Goal: Information Seeking & Learning: Learn about a topic

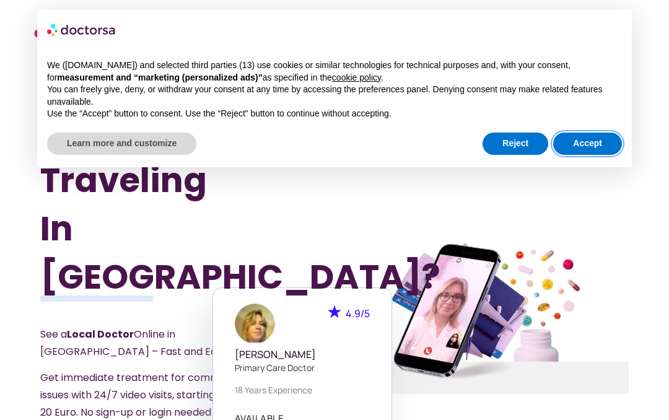
click at [607, 137] on button "Accept" at bounding box center [587, 144] width 69 height 22
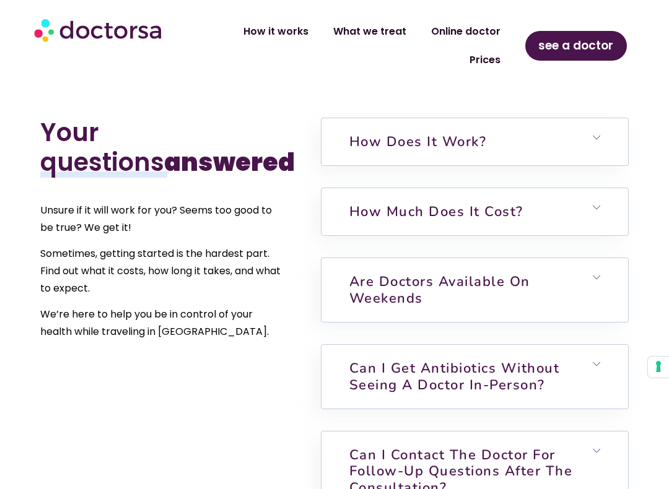
scroll to position [2664, 0]
click at [544, 259] on h6 "Are doctors available on weekends" at bounding box center [475, 291] width 307 height 64
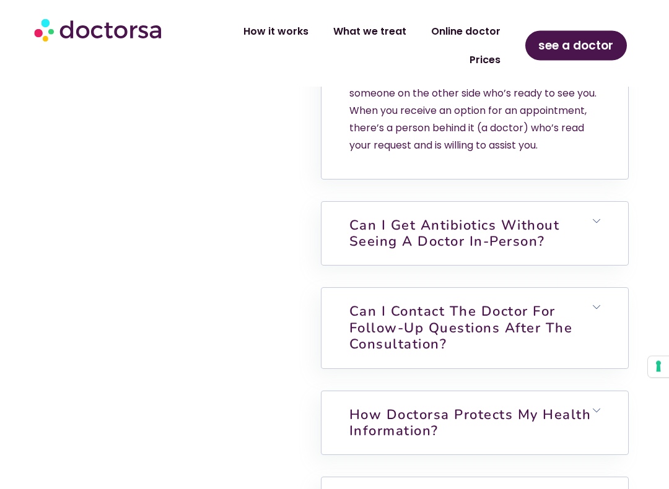
scroll to position [2972, 0]
click at [582, 202] on h6 "Can I get antibiotics without seeing a doctor in-person?" at bounding box center [475, 234] width 307 height 64
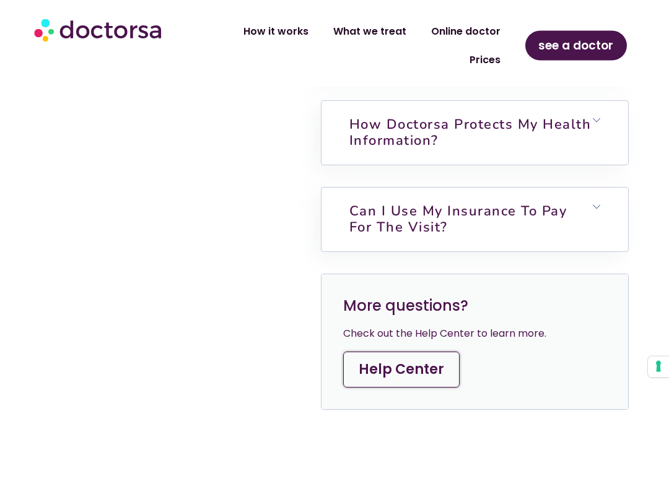
scroll to position [3425, 0]
click at [565, 202] on link "Can I use my insurance to pay for the visit?" at bounding box center [458, 219] width 218 height 35
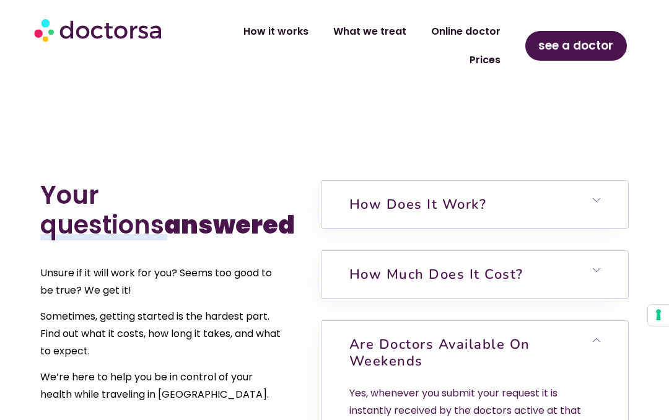
scroll to position [2688, 0]
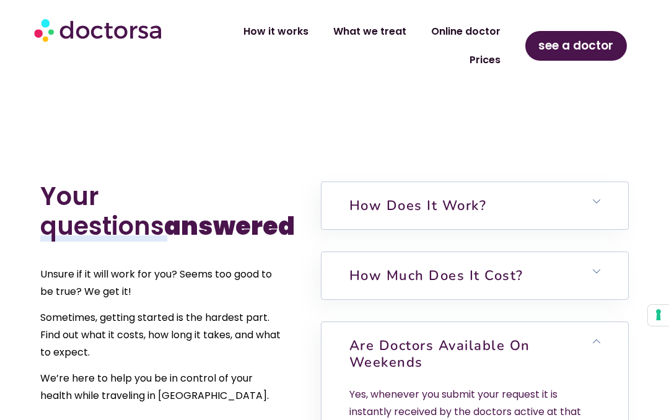
click at [580, 252] on h6 "How much does it cost?" at bounding box center [475, 275] width 307 height 47
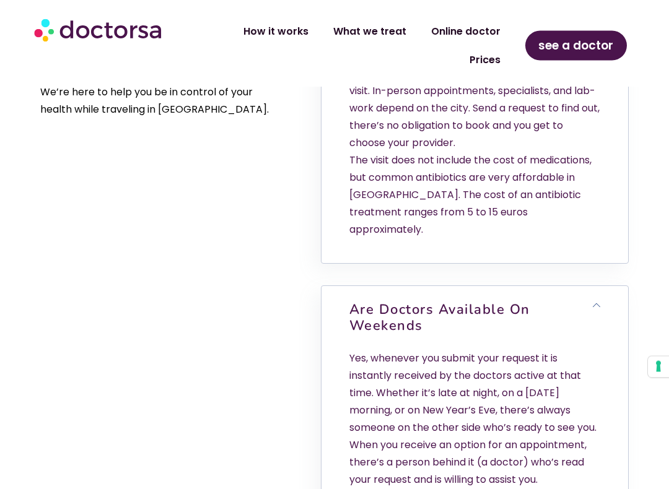
scroll to position [2975, 0]
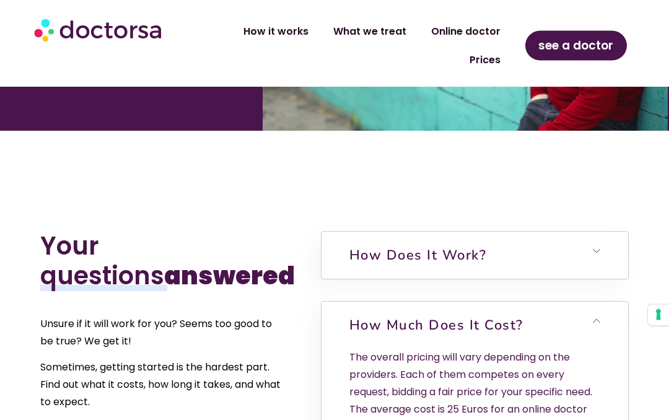
click at [593, 248] on icon at bounding box center [596, 251] width 7 height 7
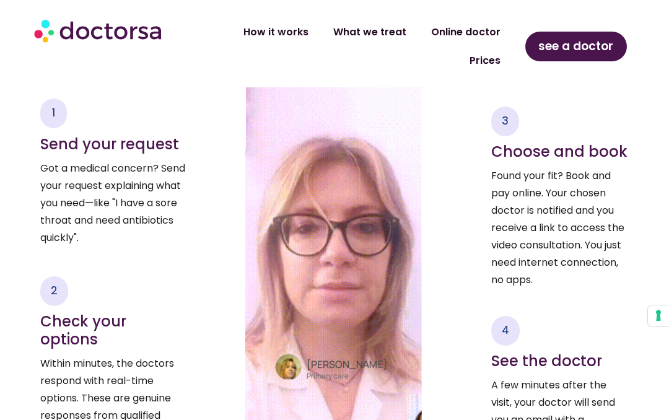
scroll to position [1845, 0]
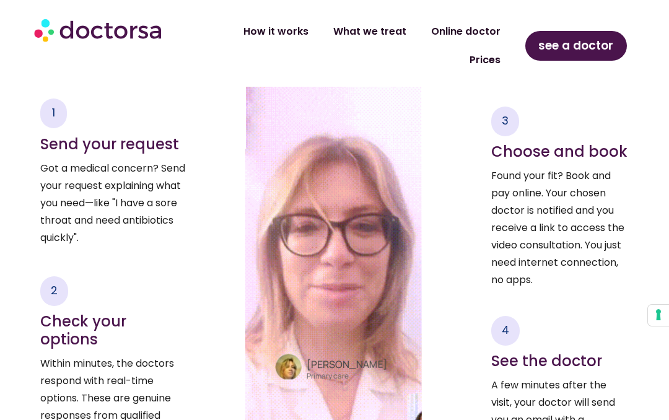
click at [380, 22] on link "What we treat" at bounding box center [370, 31] width 98 height 28
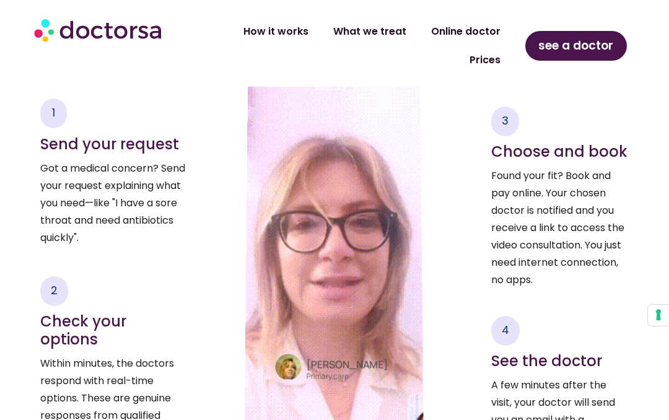
click at [385, 17] on link "What we treat" at bounding box center [370, 31] width 98 height 28
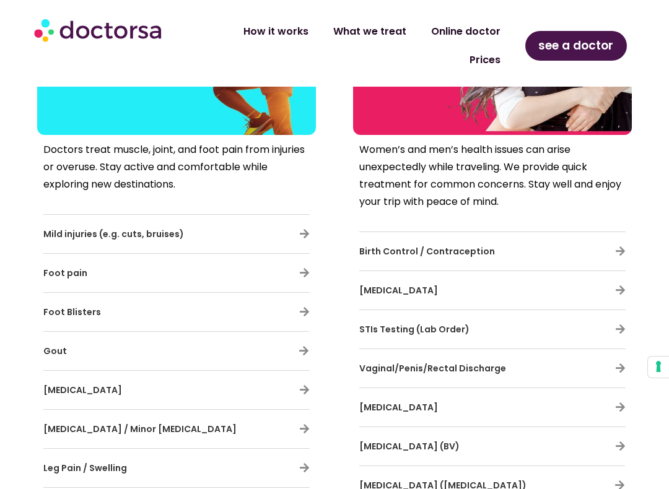
scroll to position [2412, 0]
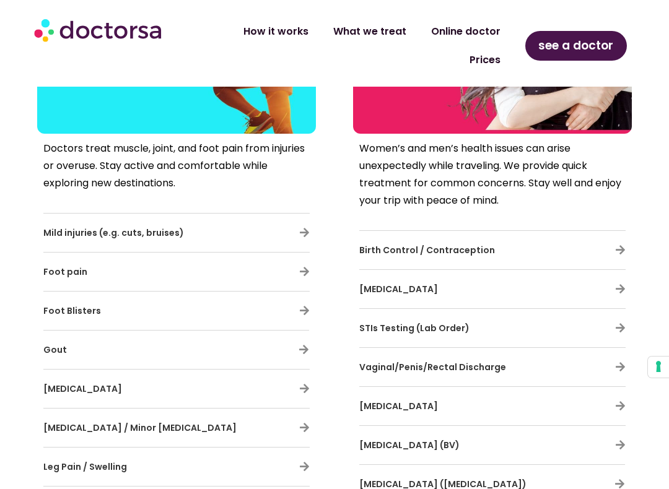
click at [250, 376] on div "[MEDICAL_DATA]" at bounding box center [176, 389] width 266 height 26
click at [298, 376] on div "[MEDICAL_DATA]" at bounding box center [176, 389] width 266 height 26
click at [90, 376] on h3 "[MEDICAL_DATA]" at bounding box center [140, 389] width 194 height 26
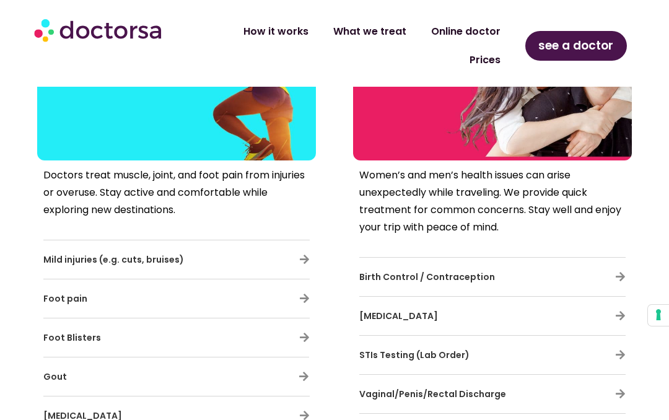
scroll to position [2384, 0]
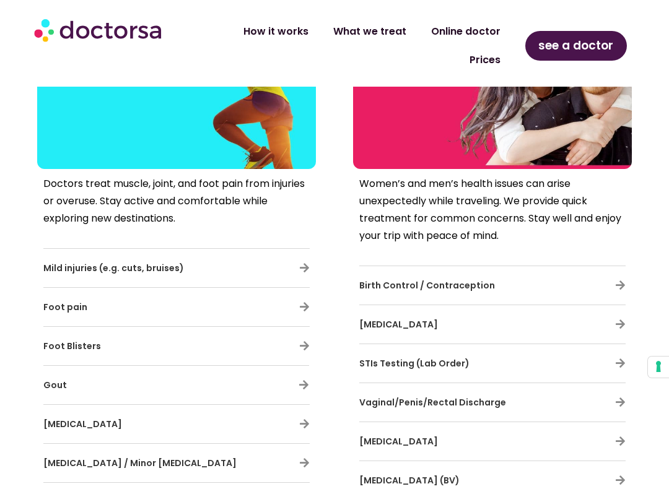
click at [583, 273] on div "Birth Control / Contraception" at bounding box center [492, 286] width 266 height 26
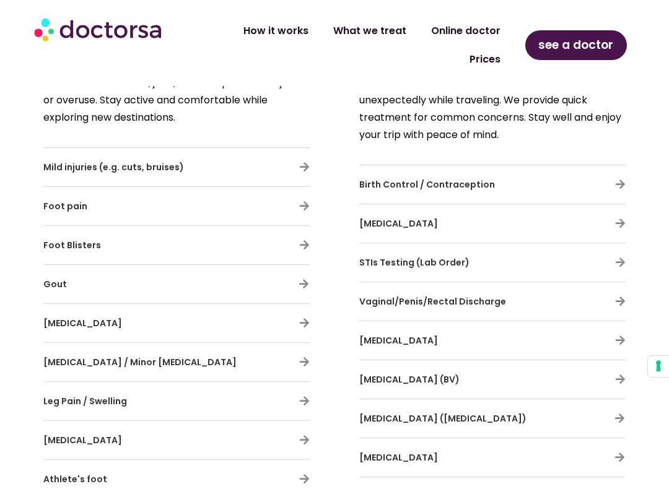
scroll to position [2477, 0]
click at [469, 23] on link "Online doctor" at bounding box center [466, 31] width 94 height 28
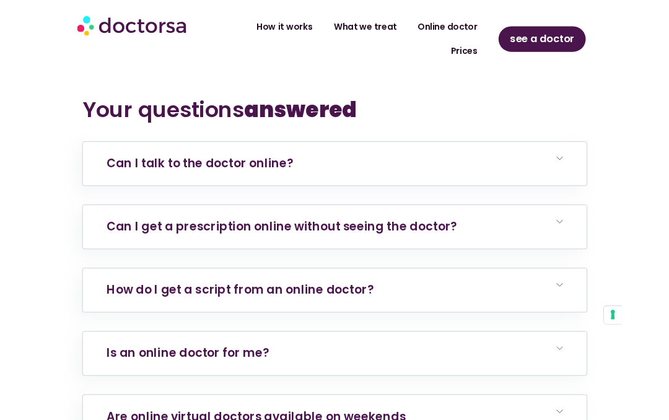
scroll to position [4056, 0]
